Goal: Navigation & Orientation: Find specific page/section

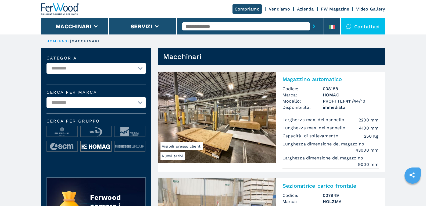
click at [95, 146] on img at bounding box center [96, 146] width 31 height 11
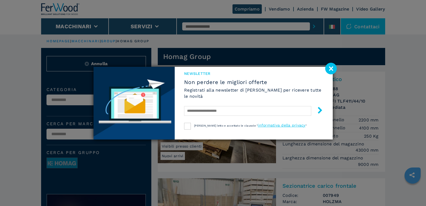
click at [332, 67] on image at bounding box center [331, 69] width 12 height 12
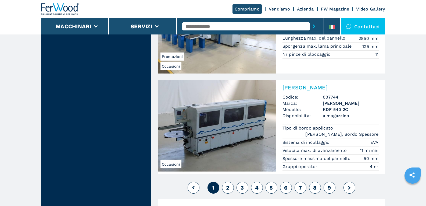
scroll to position [1264, 0]
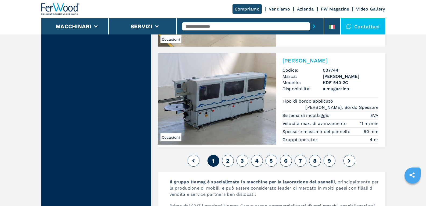
click at [229, 161] on span "2" at bounding box center [227, 160] width 3 height 6
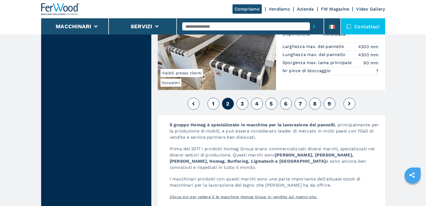
scroll to position [1398, 0]
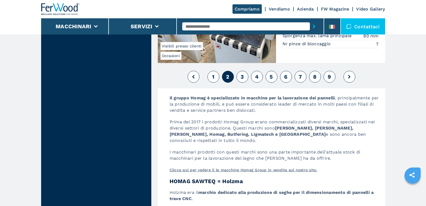
click at [243, 75] on span "3" at bounding box center [242, 76] width 3 height 6
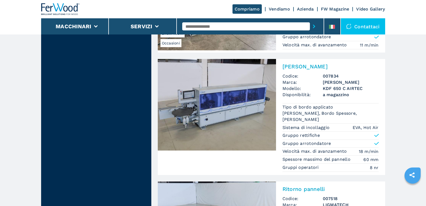
scroll to position [1291, 0]
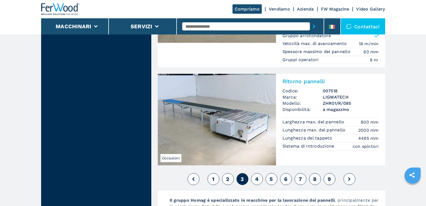
click at [255, 174] on button "4" at bounding box center [257, 179] width 12 height 12
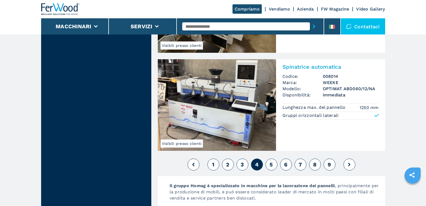
scroll to position [1291, 0]
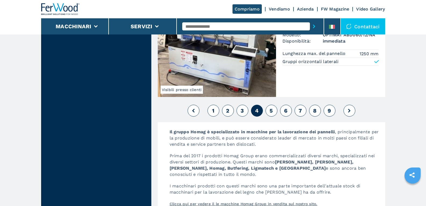
click at [271, 109] on span "5" at bounding box center [271, 110] width 3 height 6
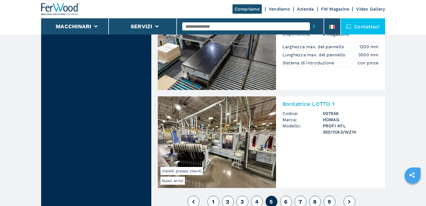
scroll to position [1318, 0]
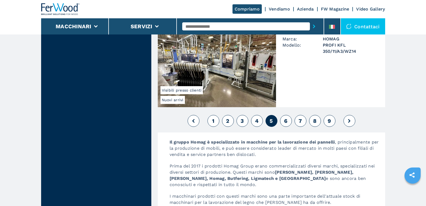
click at [285, 124] on span "6" at bounding box center [285, 121] width 3 height 6
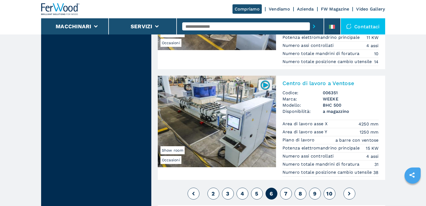
scroll to position [1425, 0]
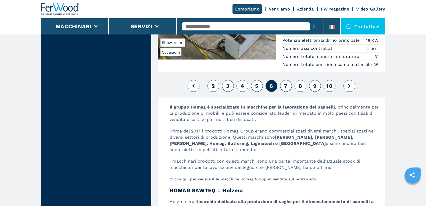
click at [285, 89] on span "7" at bounding box center [285, 86] width 3 height 6
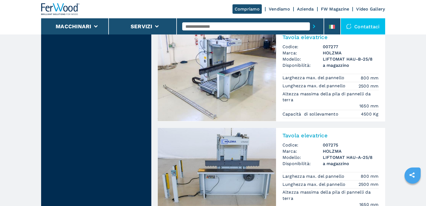
scroll to position [1318, 0]
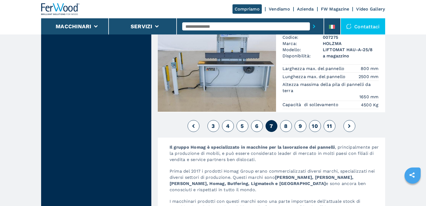
click at [285, 126] on span "8" at bounding box center [285, 126] width 3 height 6
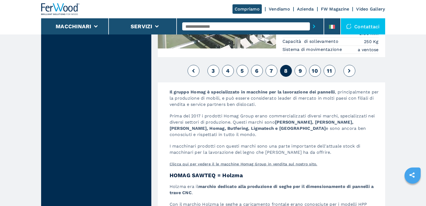
scroll to position [1264, 0]
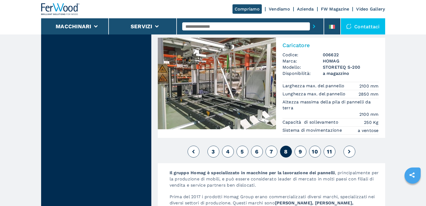
click at [301, 152] on span "9" at bounding box center [300, 151] width 3 height 6
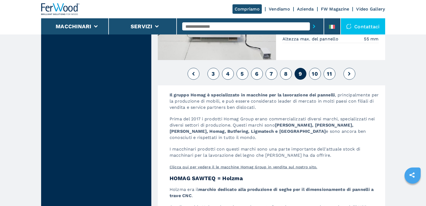
scroll to position [1237, 0]
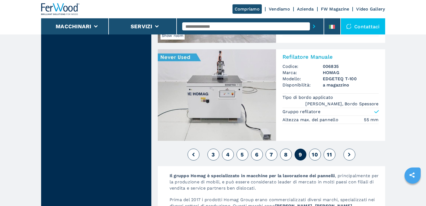
click at [318, 153] on span "10" at bounding box center [315, 154] width 6 height 6
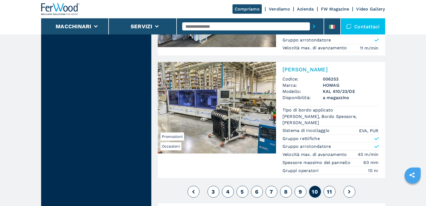
scroll to position [1291, 0]
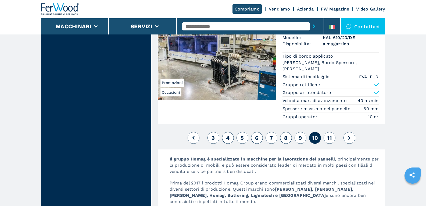
click at [330, 138] on span "11" at bounding box center [329, 137] width 5 height 6
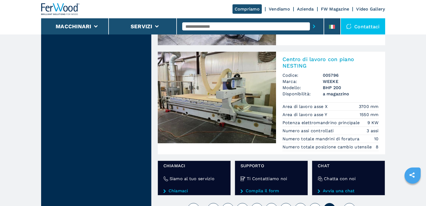
scroll to position [699, 0]
